Goal: Information Seeking & Learning: Learn about a topic

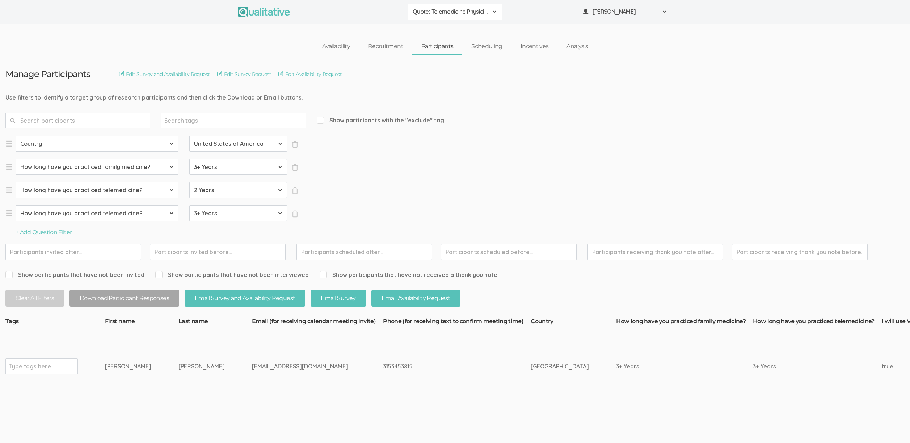
click at [29, 371] on input "text" at bounding box center [31, 366] width 45 height 9
type input "verified"
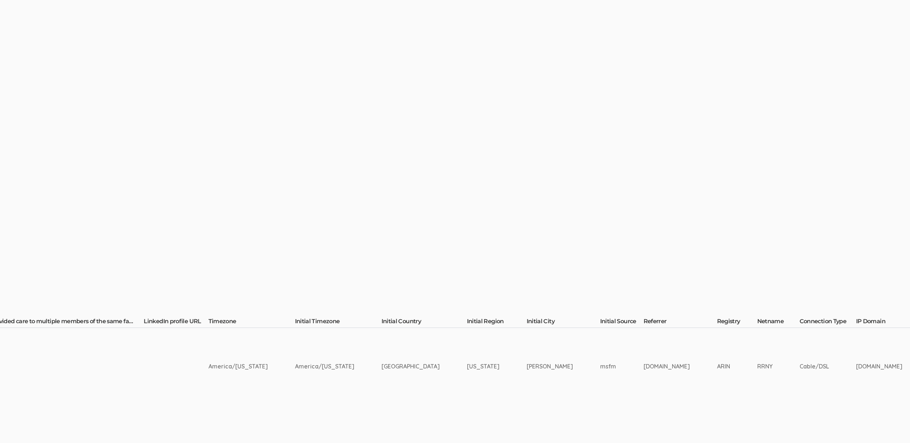
scroll to position [0, 1544]
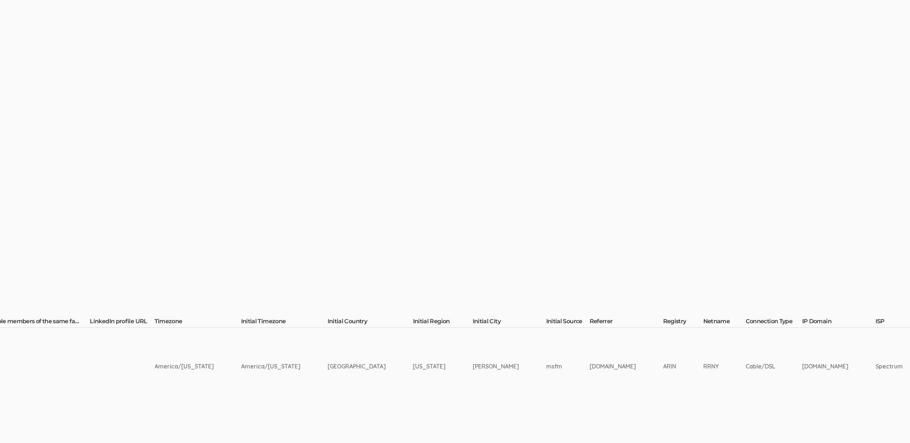
click at [473, 363] on td "Manlius" at bounding box center [510, 366] width 74 height 77
copy td "Manlius"
click at [590, 390] on td "www.linkedin.com" at bounding box center [627, 366] width 74 height 77
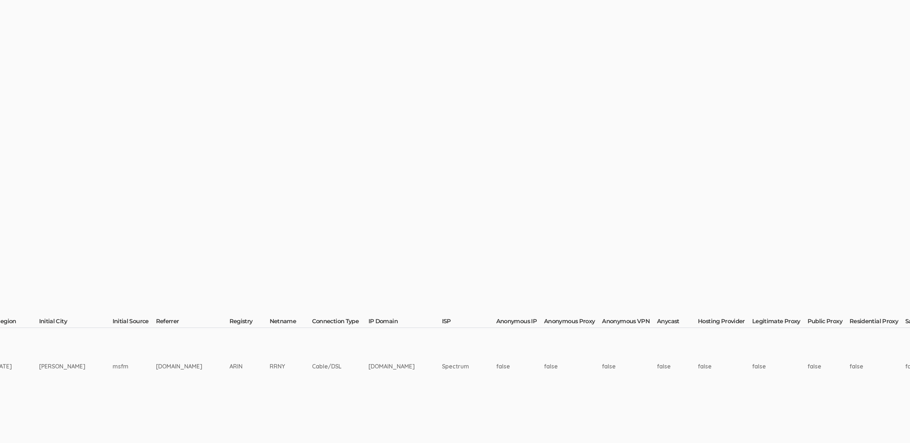
scroll to position [0, 2382]
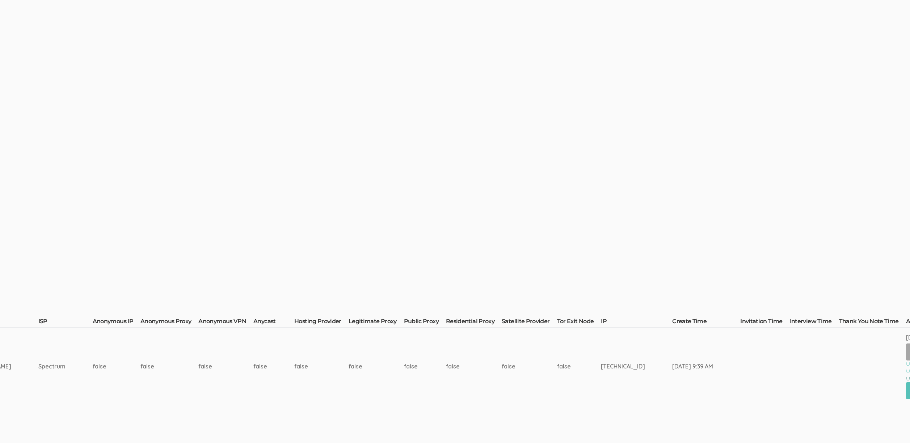
drag, startPoint x: 634, startPoint y: 356, endPoint x: 644, endPoint y: 361, distance: 11.4
click at [672, 356] on td "Oct 11, 9:39 AM" at bounding box center [706, 366] width 68 height 77
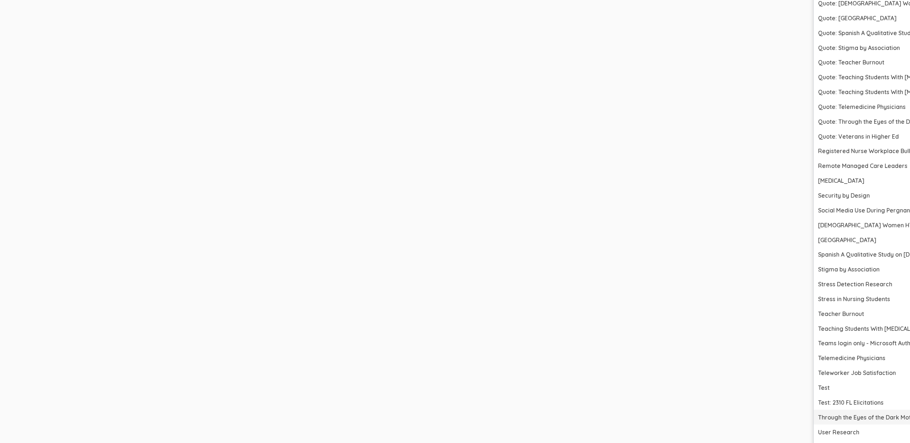
scroll to position [2752, 2382]
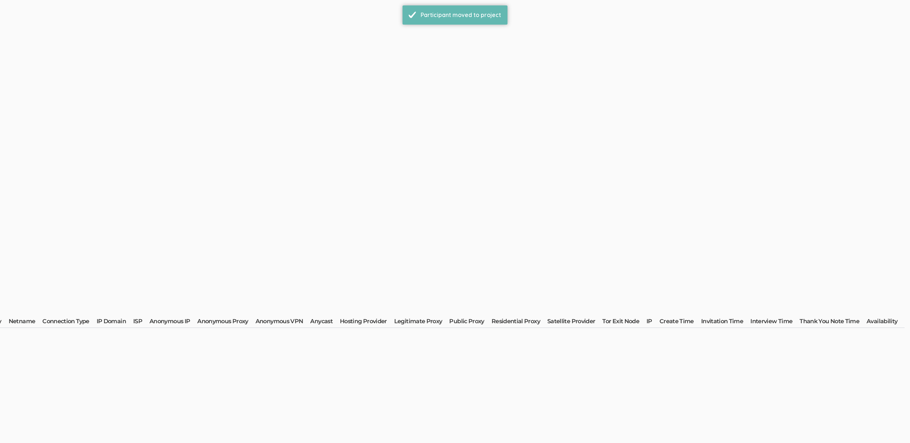
scroll to position [0, 0]
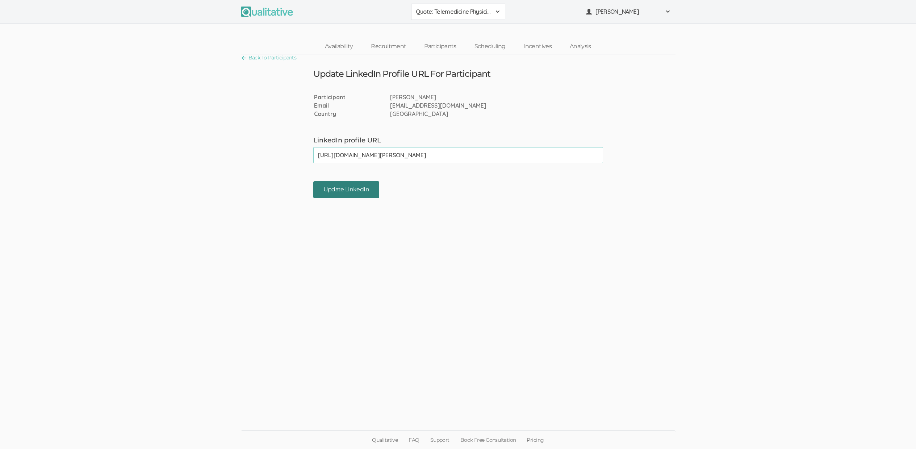
type input "https://www.linkedin.com/in/bruce-silverstein-md-25151630/"
click at [351, 190] on input "Update LinkedIn" at bounding box center [346, 189] width 66 height 17
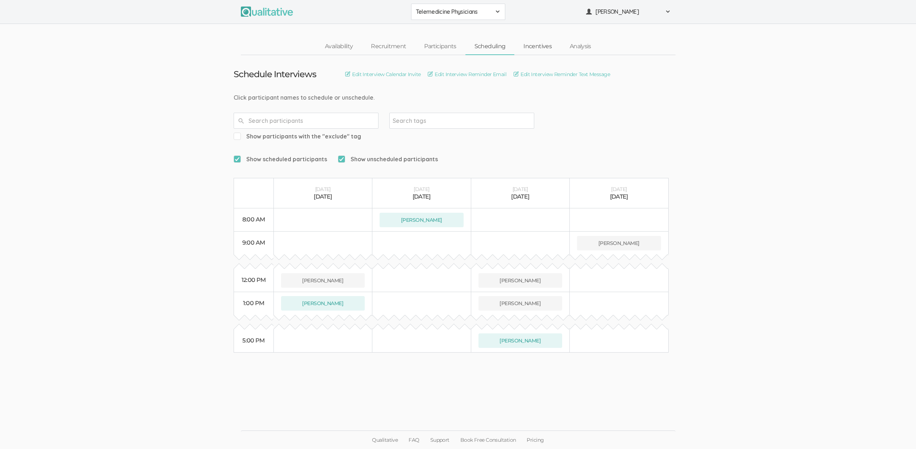
click at [523, 53] on link "Incentives" at bounding box center [537, 47] width 46 height 16
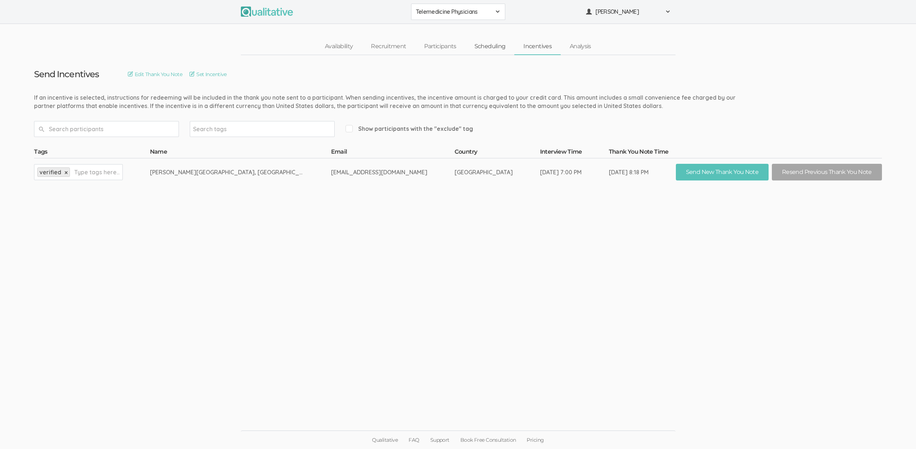
click at [490, 45] on link "Scheduling" at bounding box center [489, 47] width 49 height 16
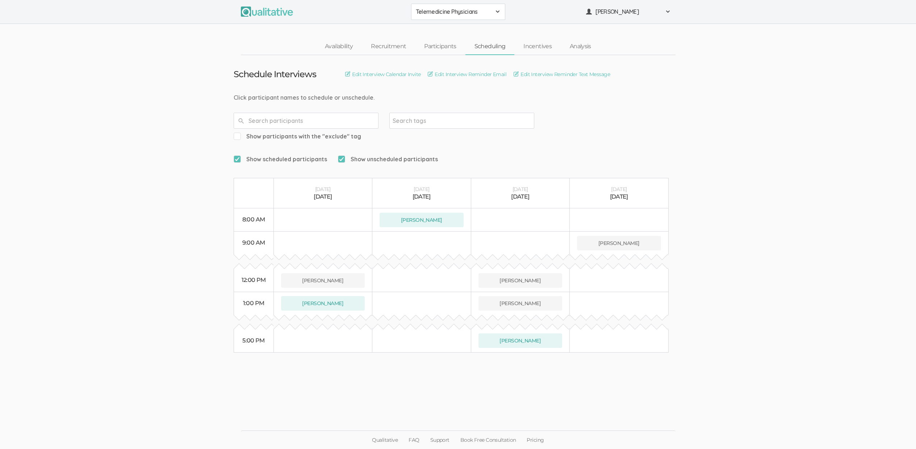
drag, startPoint x: 792, startPoint y: 275, endPoint x: 797, endPoint y: 277, distance: 5.5
click at [792, 275] on ui-view "Schedule Interviews Edit Interview Calendar Invite Edit Interview Reminder Emai…" at bounding box center [458, 224] width 916 height 339
click at [450, 46] on link "Participants" at bounding box center [440, 47] width 50 height 16
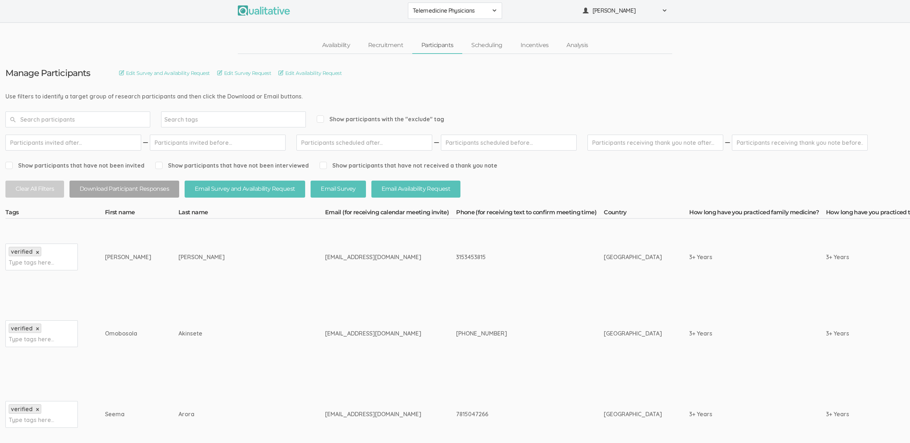
scroll to position [1, 0]
click at [353, 255] on td "bsilvermd@gmail.com" at bounding box center [390, 256] width 131 height 77
drag, startPoint x: 388, startPoint y: 256, endPoint x: 220, endPoint y: 253, distance: 168.4
click at [220, 253] on td "Silverstein" at bounding box center [252, 256] width 147 height 77
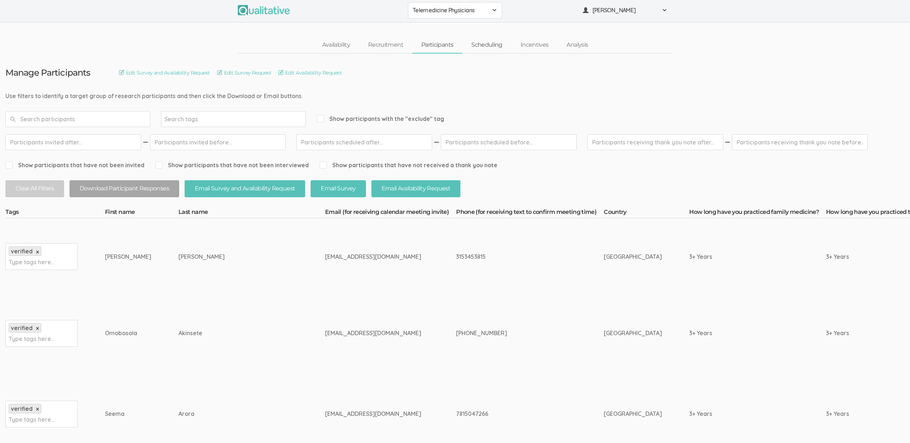
click at [487, 43] on link "Scheduling" at bounding box center [486, 45] width 49 height 16
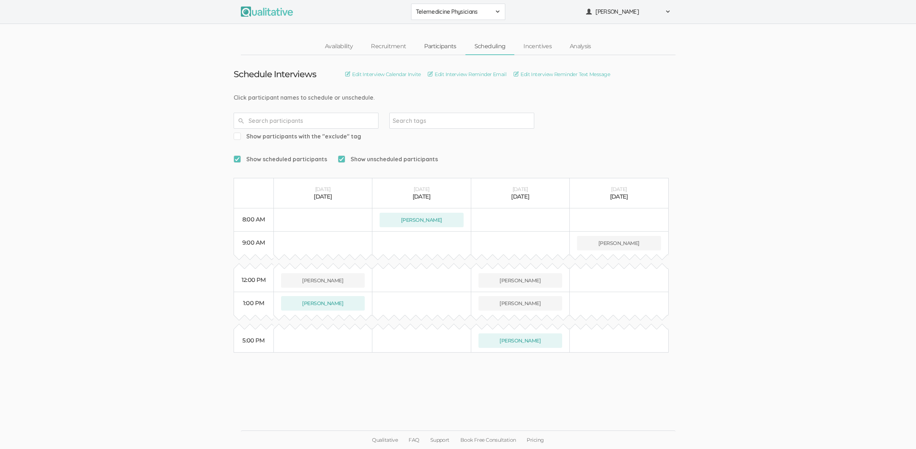
click at [449, 46] on link "Participants" at bounding box center [440, 47] width 50 height 16
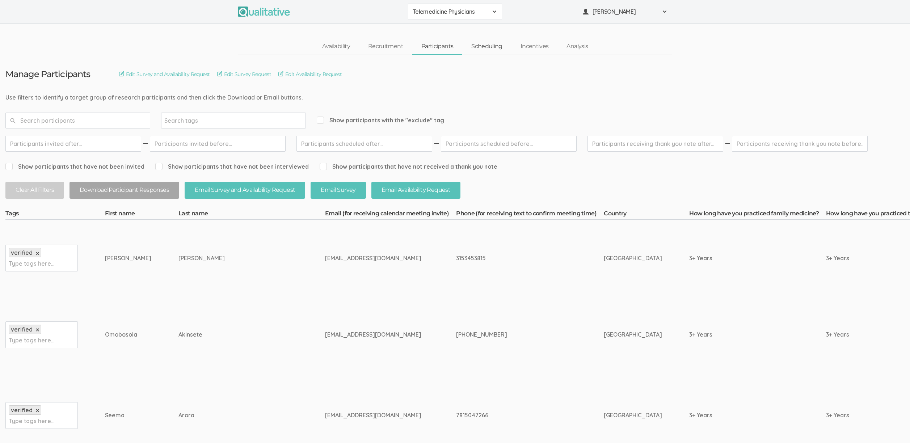
click at [489, 44] on link "Scheduling" at bounding box center [486, 47] width 49 height 16
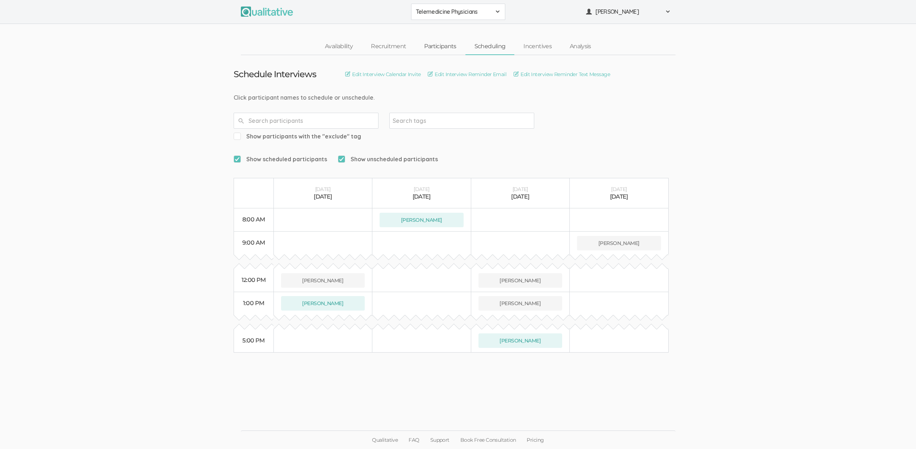
click at [450, 47] on link "Participants" at bounding box center [440, 47] width 50 height 16
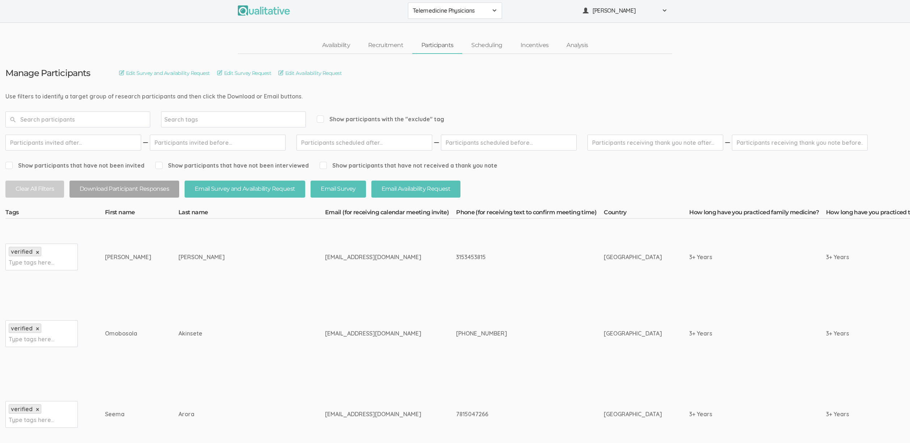
scroll to position [1, 0]
click at [456, 414] on div "7815047266" at bounding box center [516, 414] width 121 height 8
copy div "7815047266"
click at [456, 399] on td "7815047266" at bounding box center [530, 414] width 148 height 85
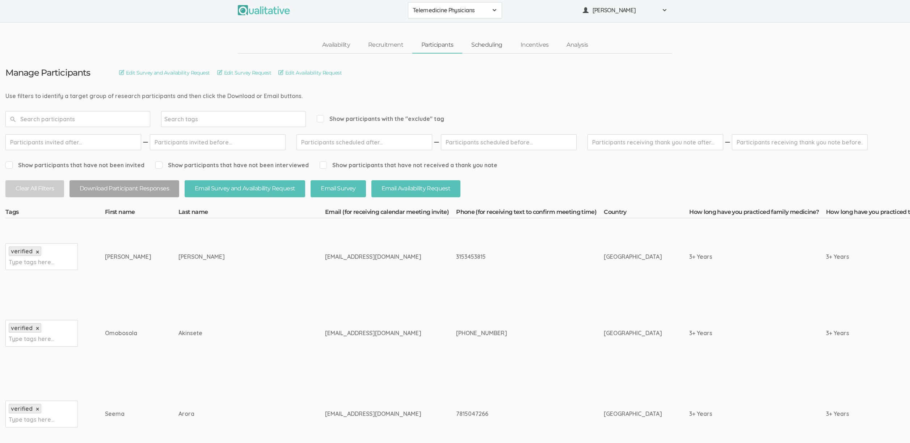
click at [493, 43] on link "Scheduling" at bounding box center [486, 45] width 49 height 16
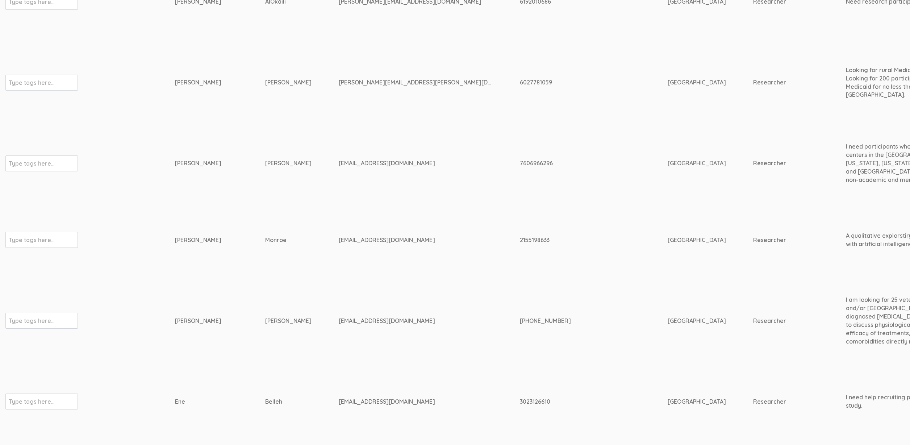
scroll to position [410, 0]
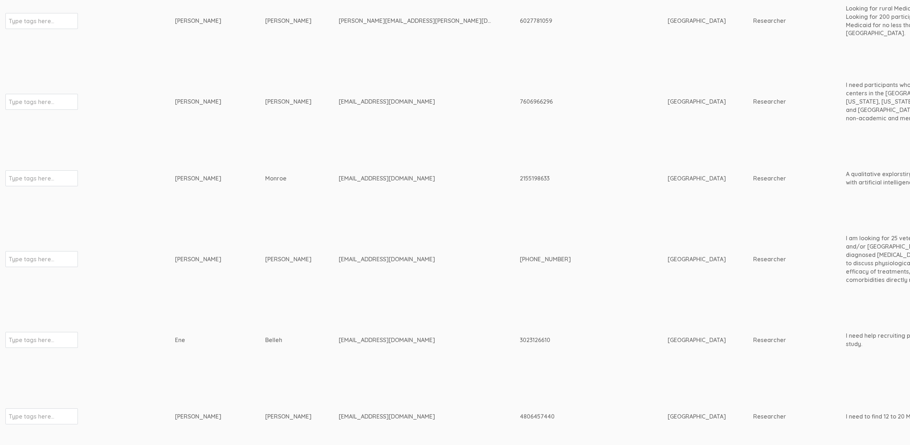
click at [339, 336] on div "[EMAIL_ADDRESS][DOMAIN_NAME]" at bounding box center [416, 340] width 154 height 8
copy tr "[EMAIL_ADDRESS][DOMAIN_NAME]"
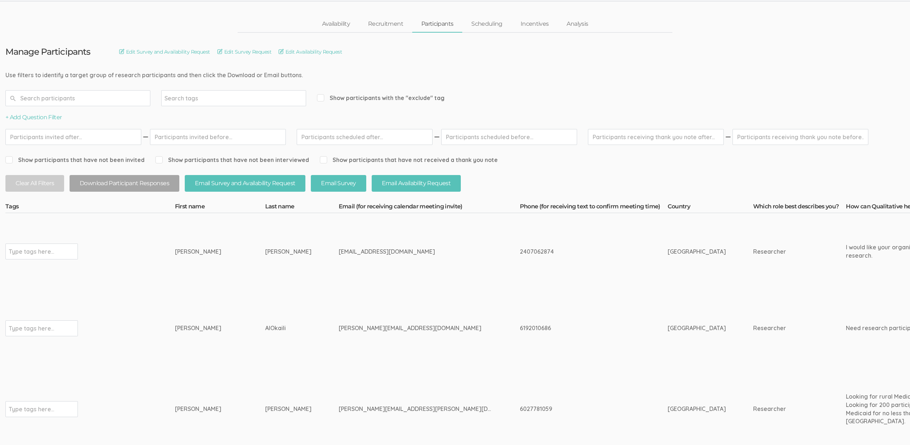
scroll to position [0, 0]
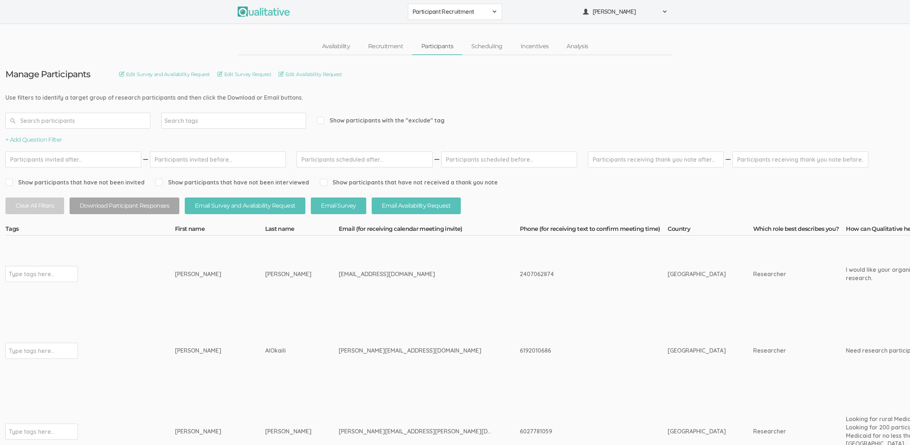
click at [278, 337] on td "AlOkaili" at bounding box center [302, 350] width 74 height 77
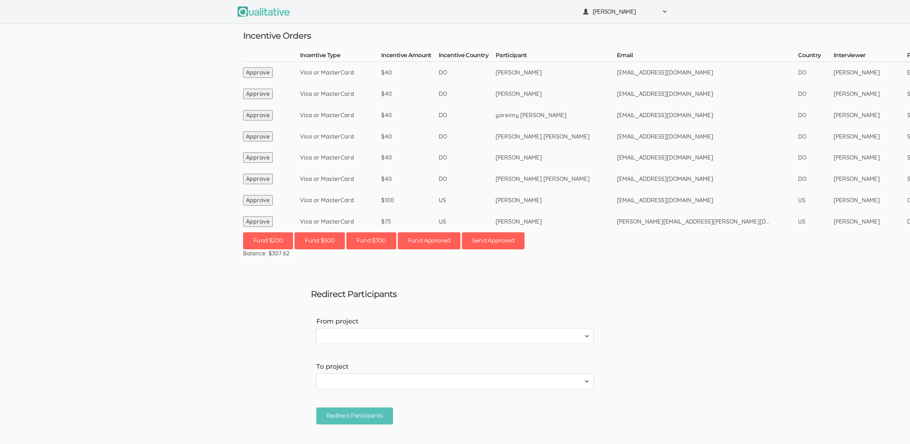
click at [451, 150] on td "DO" at bounding box center [467, 157] width 57 height 21
drag, startPoint x: 593, startPoint y: 150, endPoint x: 511, endPoint y: 125, distance: 85.2
click at [0, 0] on ui-view "Neal Samarakkody Project Workspace Profile Organization Settings" at bounding box center [455, 222] width 910 height 444
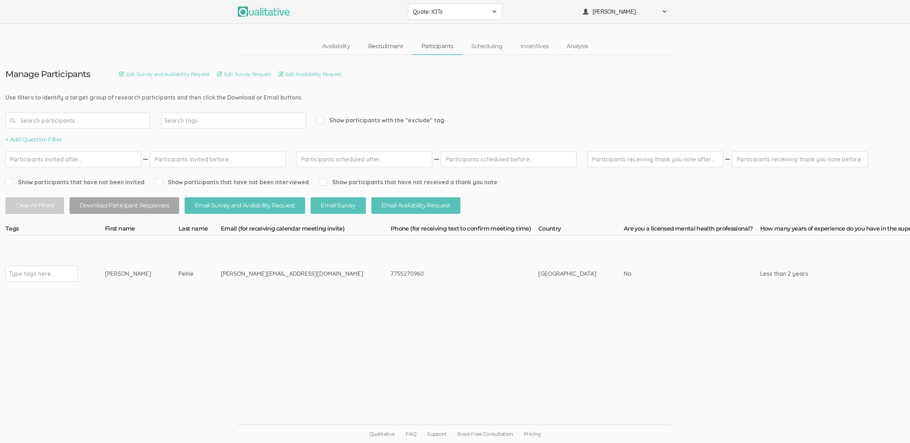
click at [400, 48] on link "Recruitment" at bounding box center [385, 47] width 53 height 16
click at [539, 267] on td "[GEOGRAPHIC_DATA]" at bounding box center [581, 273] width 85 height 77
drag, startPoint x: 204, startPoint y: 261, endPoint x: 210, endPoint y: 268, distance: 9.7
click at [221, 261] on td "[PERSON_NAME][EMAIL_ADDRESS][DOMAIN_NAME]" at bounding box center [306, 273] width 170 height 77
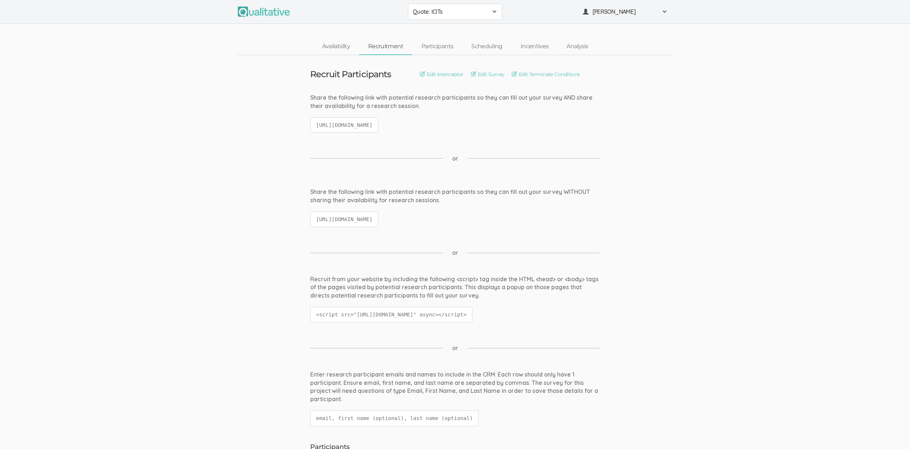
click at [378, 217] on code "[URL][DOMAIN_NAME]" at bounding box center [344, 219] width 68 height 16
copy ui-view "[URL][DOMAIN_NAME]"
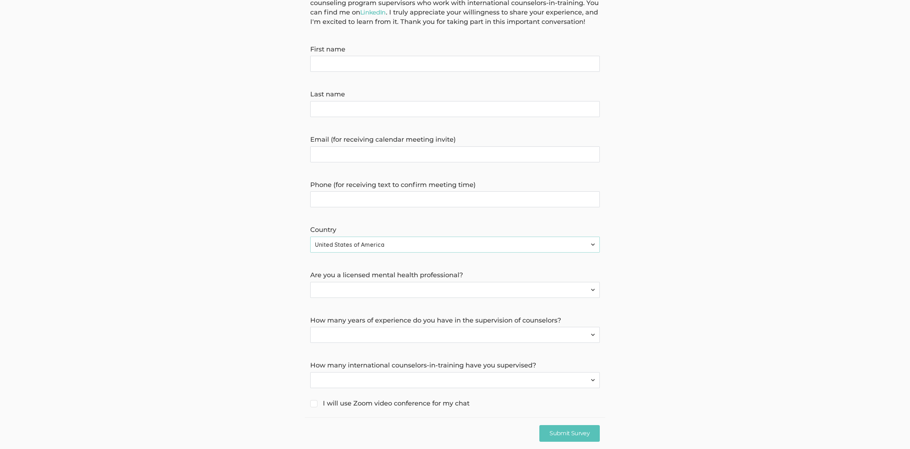
scroll to position [123, 0]
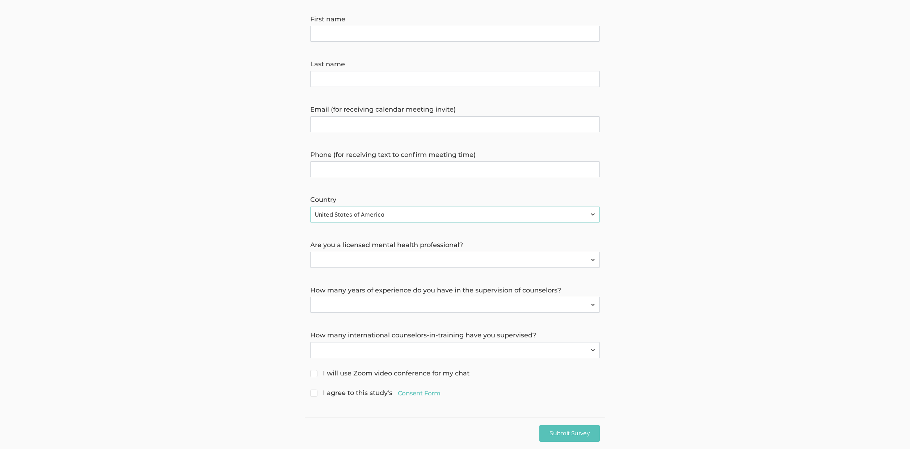
click at [418, 388] on span "I agree to this study's Consent Form" at bounding box center [375, 392] width 130 height 9
click at [315, 390] on input "I agree to this study's Consent Form" at bounding box center [312, 392] width 5 height 5
checkbox input "true"
click at [418, 393] on link "Consent Form" at bounding box center [419, 393] width 42 height 9
